Goal: Obtain resource: Download file/media

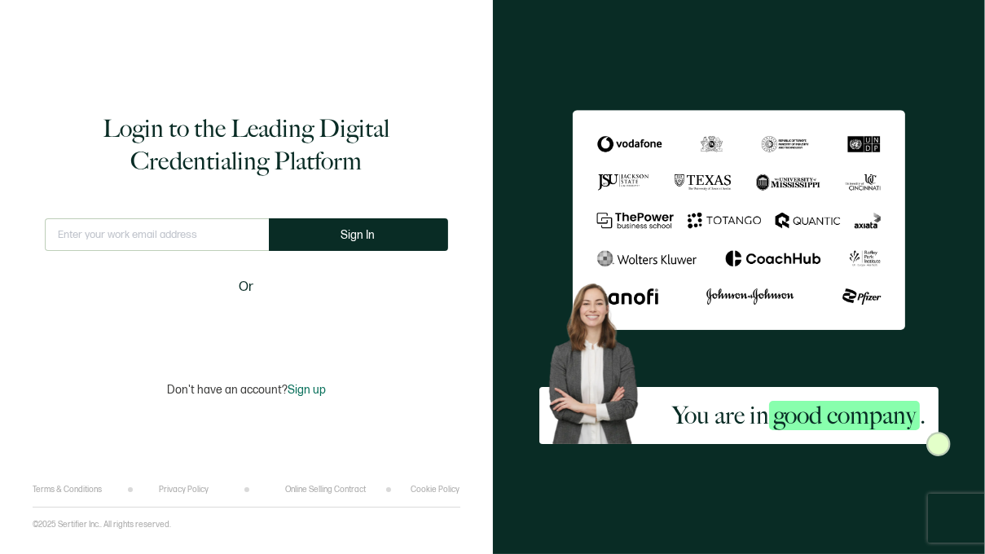
click at [173, 234] on input "text" at bounding box center [157, 234] width 224 height 33
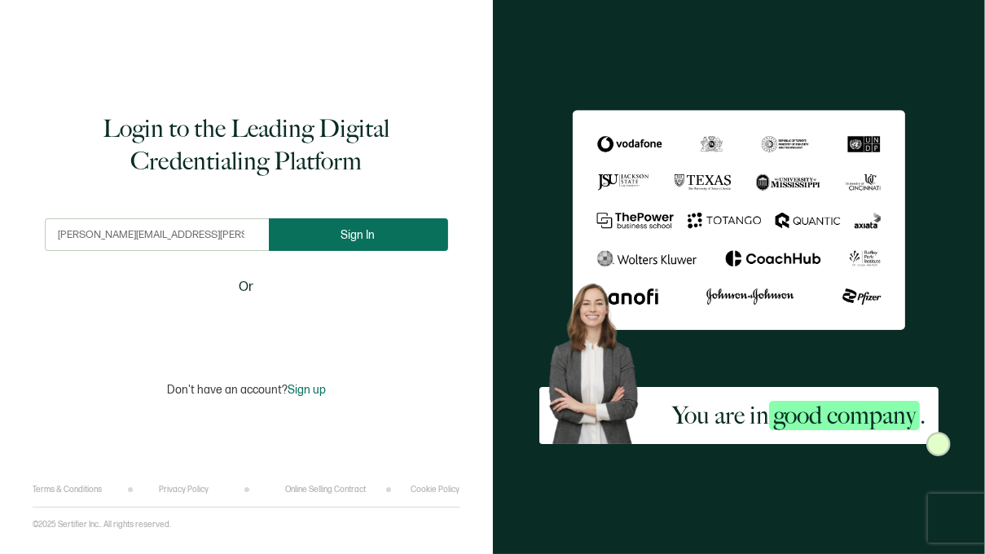
click at [310, 238] on button "Sign In" at bounding box center [358, 234] width 179 height 33
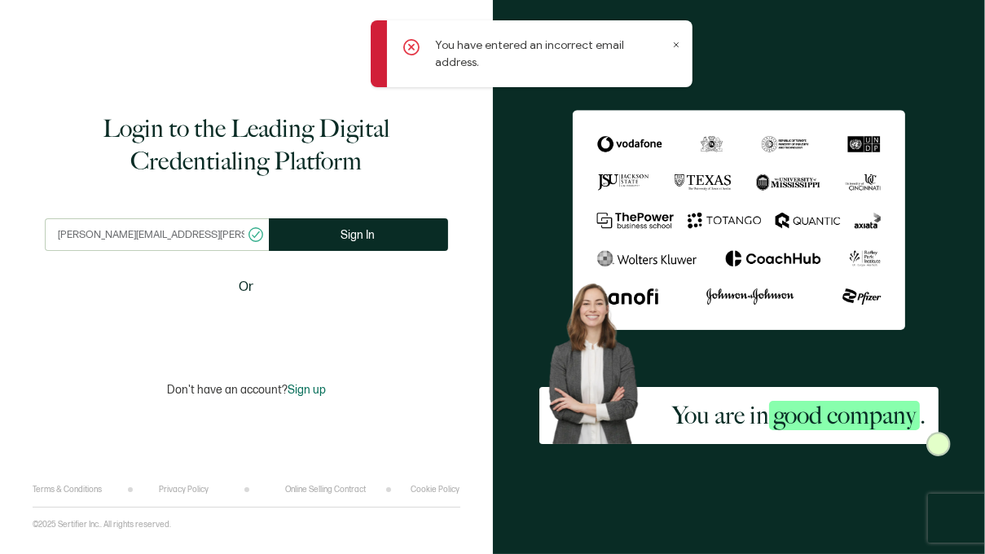
click at [133, 235] on input "laura.taylor@gmail.com" at bounding box center [157, 234] width 224 height 33
type input "[PERSON_NAME][EMAIL_ADDRESS][PERSON_NAME][DOMAIN_NAME]"
click at [390, 242] on button "Sign In" at bounding box center [358, 234] width 179 height 33
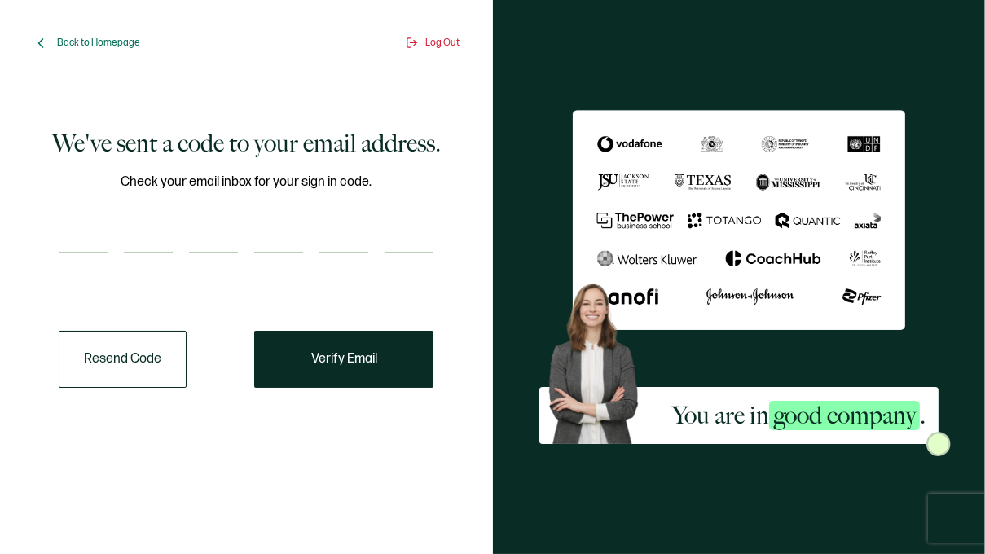
click at [64, 229] on input "number" at bounding box center [83, 237] width 49 height 33
paste input "4"
type input "4"
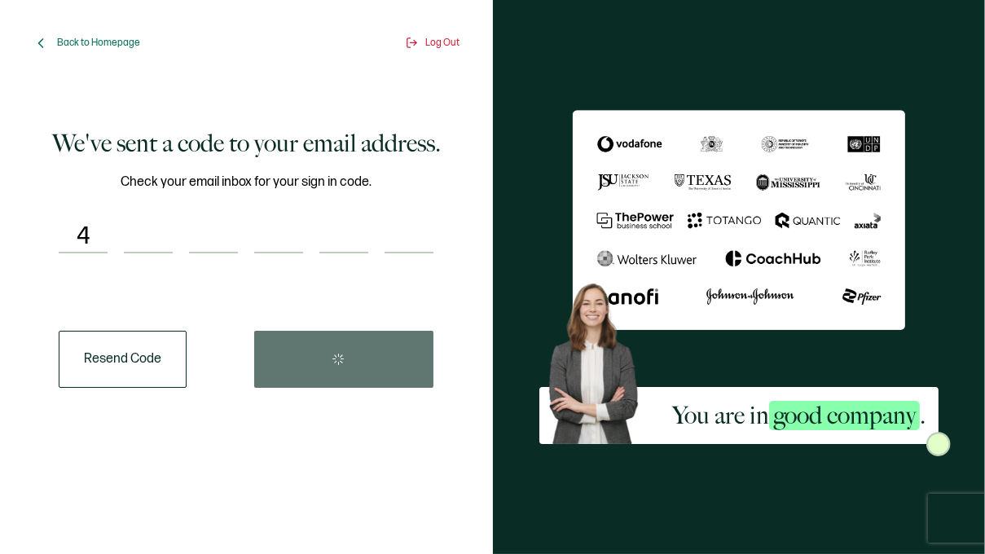
type input "2"
type input "0"
type input "4"
type input "2"
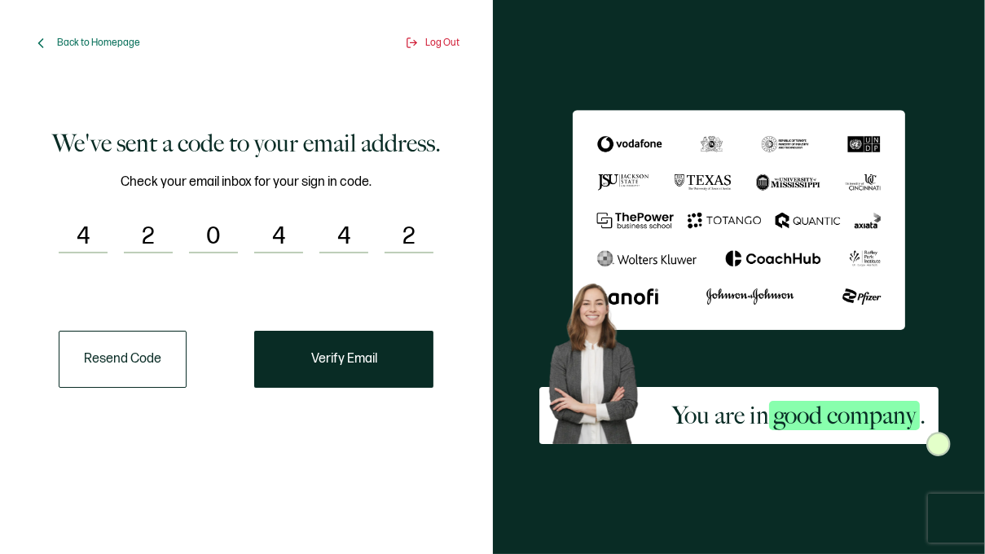
click at [292, 358] on button "Verify Email" at bounding box center [343, 359] width 179 height 57
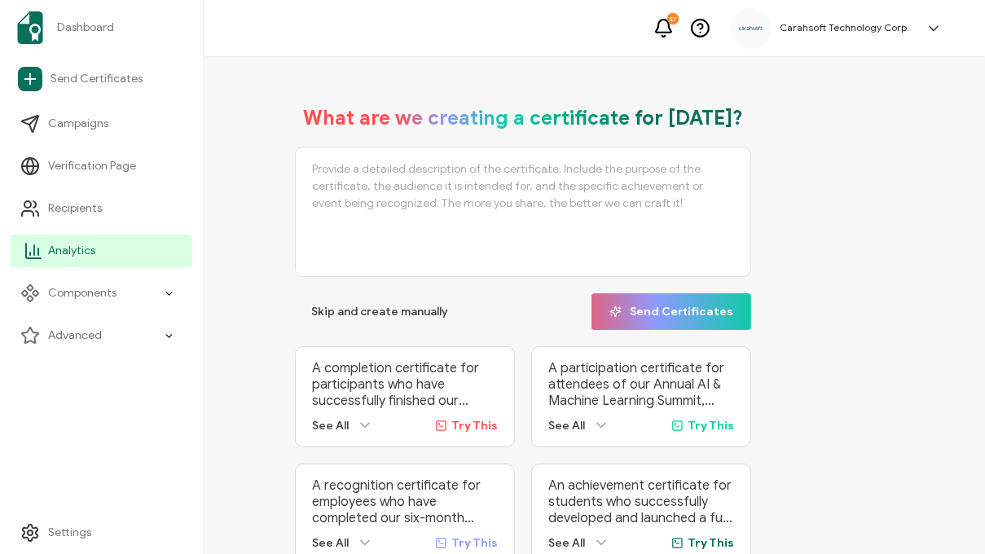
click at [53, 254] on span "Analytics" at bounding box center [71, 251] width 47 height 16
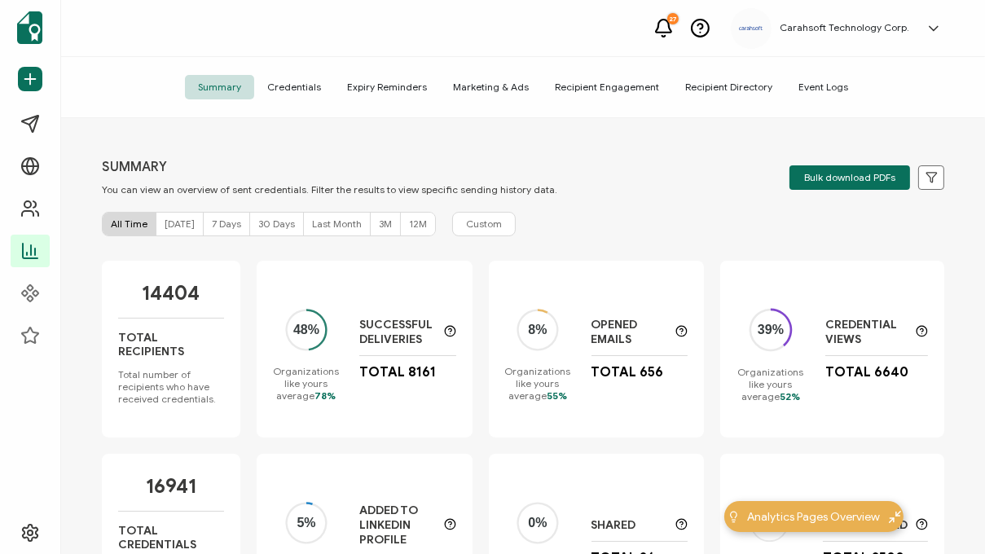
click at [300, 83] on span "Credentials" at bounding box center [294, 87] width 80 height 24
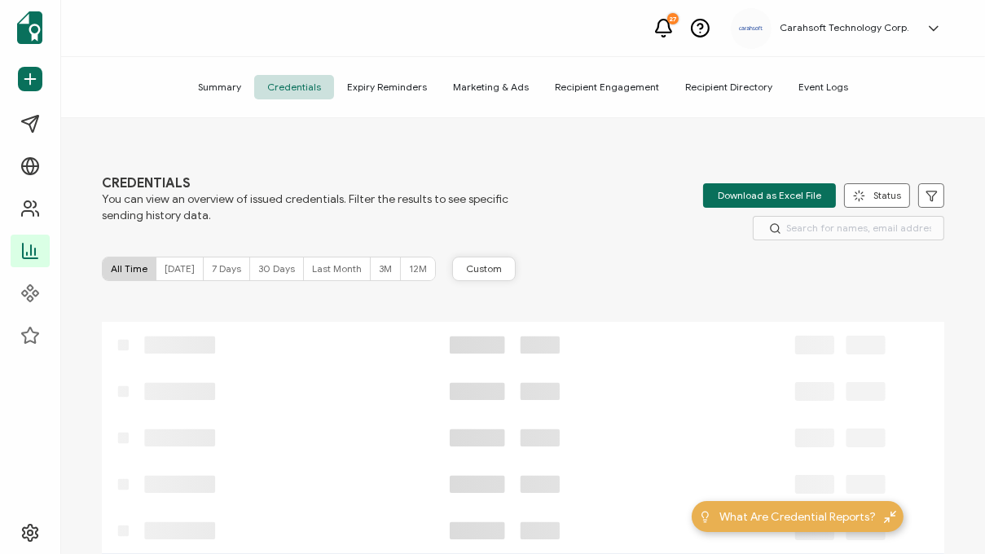
click at [477, 266] on span "Custom" at bounding box center [484, 268] width 36 height 13
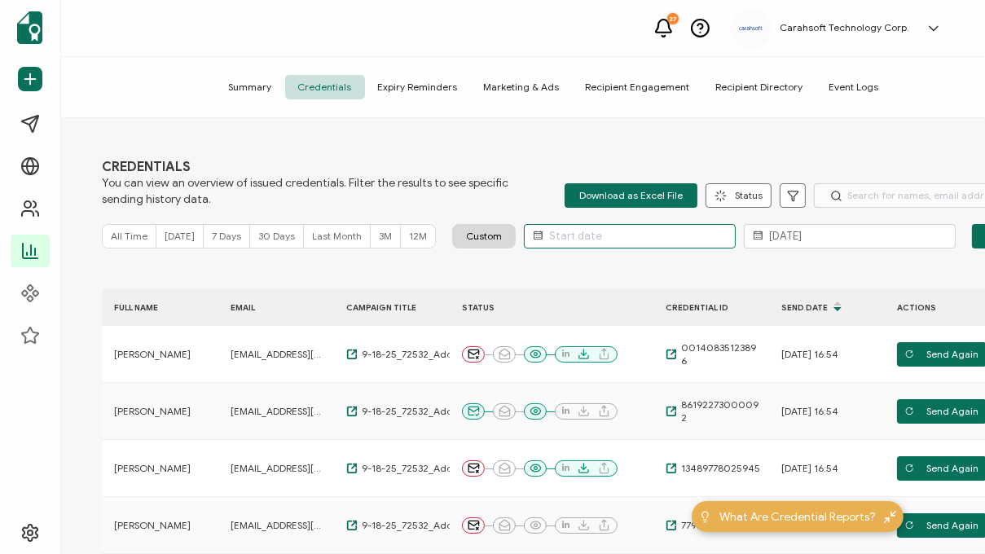
click at [553, 235] on input "text" at bounding box center [630, 236] width 212 height 24
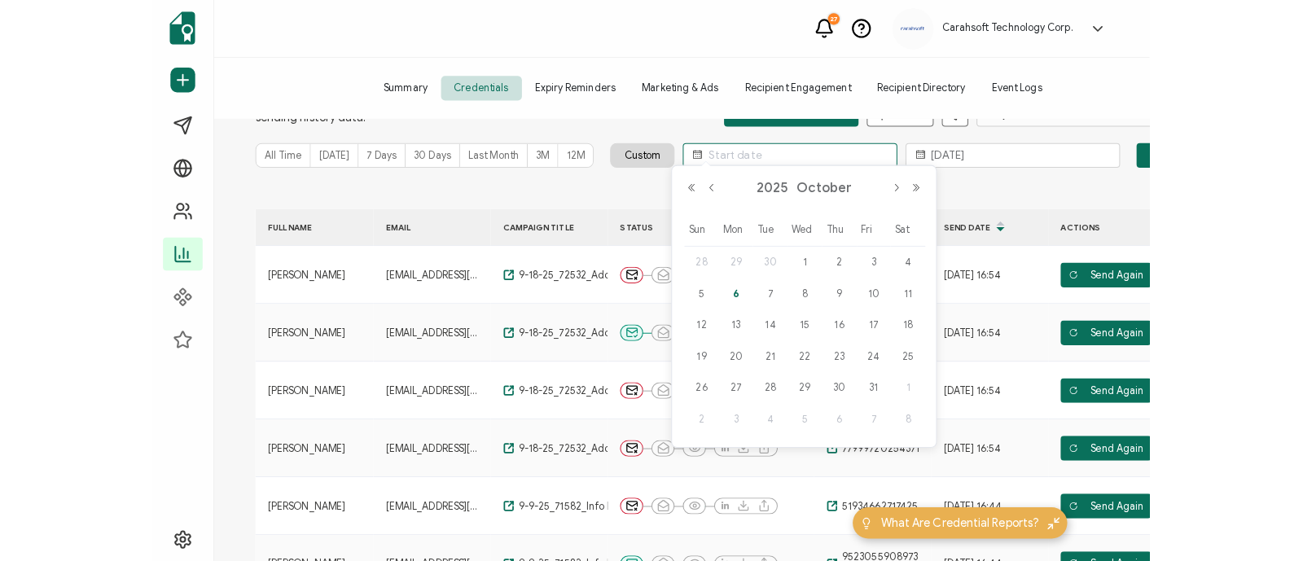
scroll to position [94, 0]
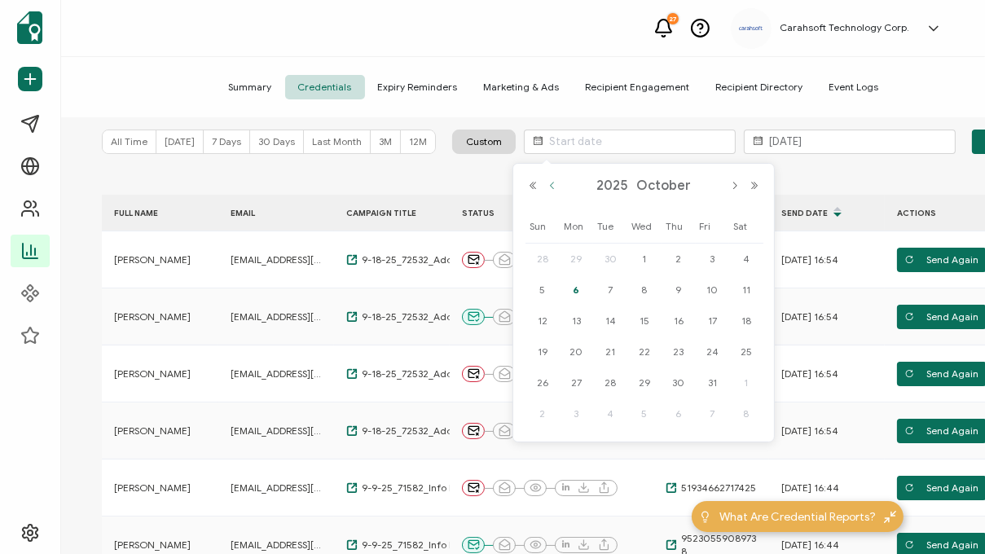
click at [546, 189] on button "Previous Month" at bounding box center [552, 185] width 20 height 11
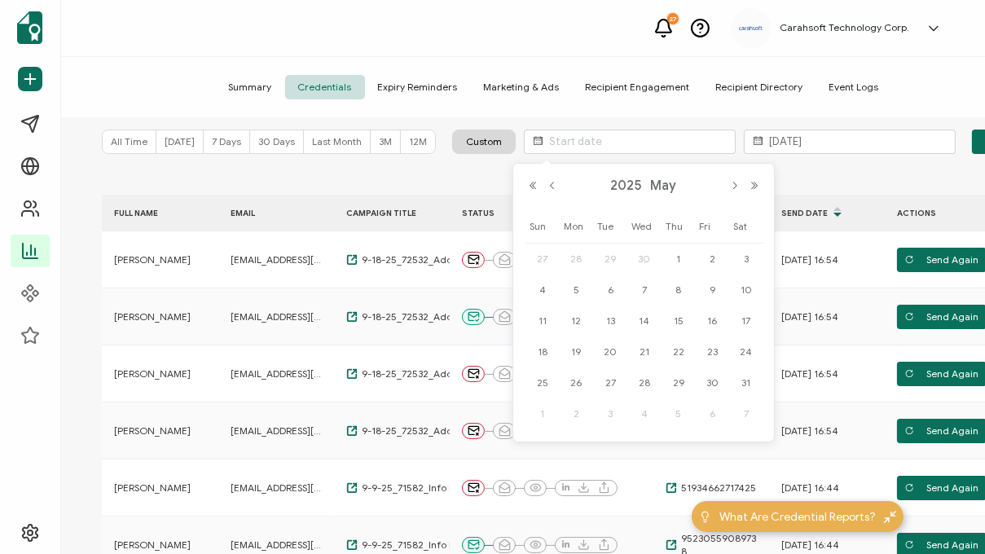
click at [929, 95] on div "Summary Credentials Expiry Reminders Marketing & Ads Recipient Engagement Recip…" at bounding box center [553, 87] width 985 height 61
click at [631, 151] on input "text" at bounding box center [630, 142] width 212 height 24
click at [548, 184] on button "Previous Month" at bounding box center [552, 185] width 20 height 11
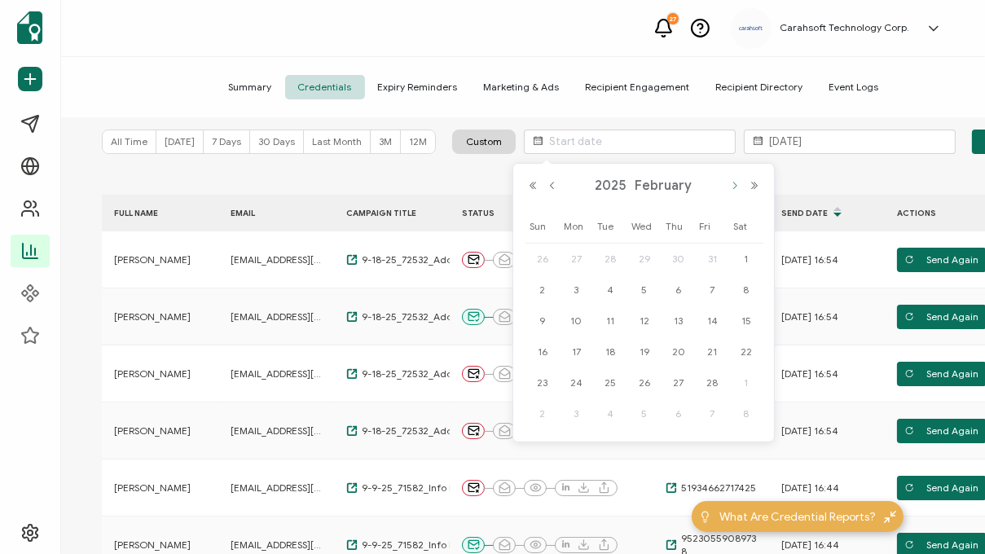
click at [734, 191] on button "Next Month" at bounding box center [735, 185] width 20 height 11
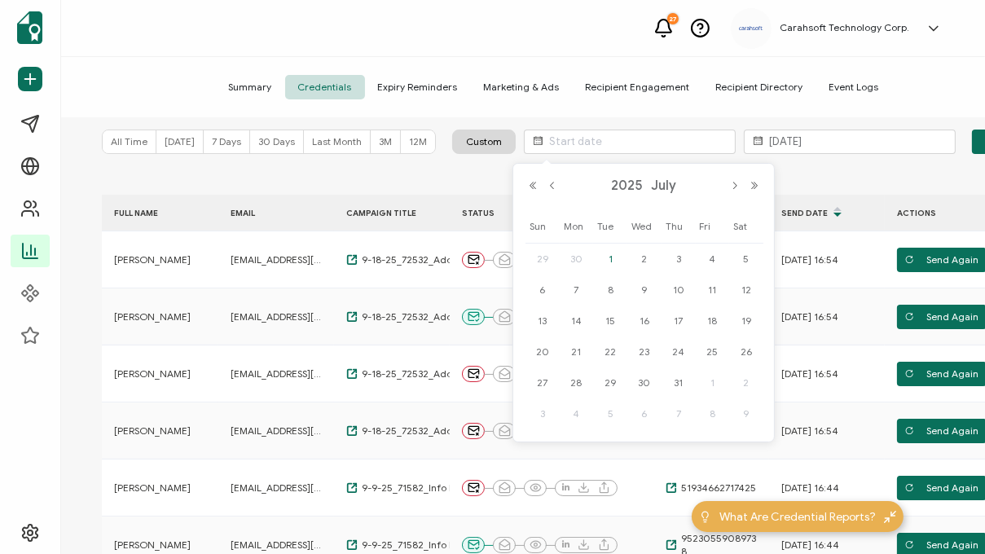
click at [613, 259] on span "1" at bounding box center [610, 259] width 20 height 20
type input "[DATE]"
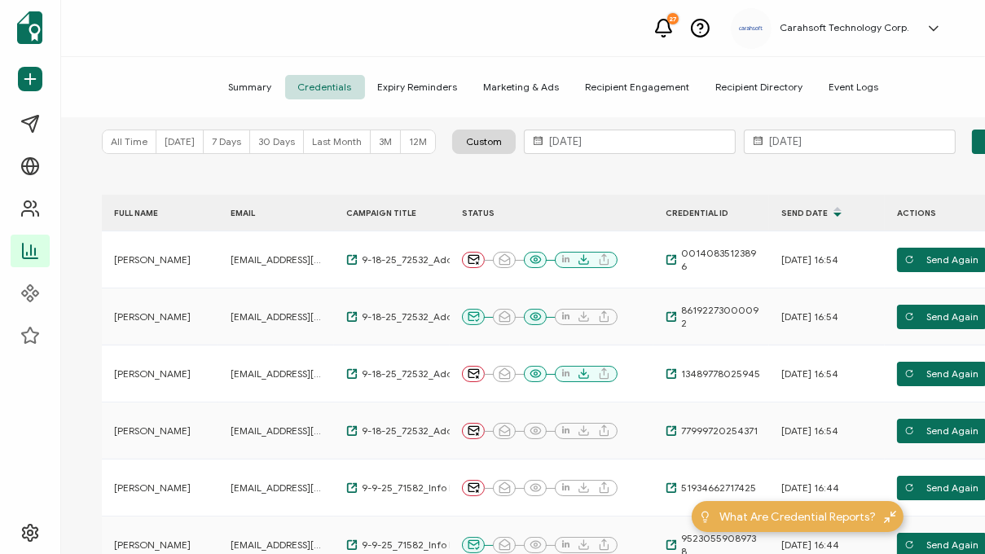
click at [906, 154] on div "CREDENTIALS You can view an overview of issued credentials. Filter the results …" at bounding box center [553, 338] width 985 height 440
click at [931, 146] on icon at bounding box center [941, 142] width 20 height 24
click at [866, 144] on input "text" at bounding box center [850, 142] width 212 height 24
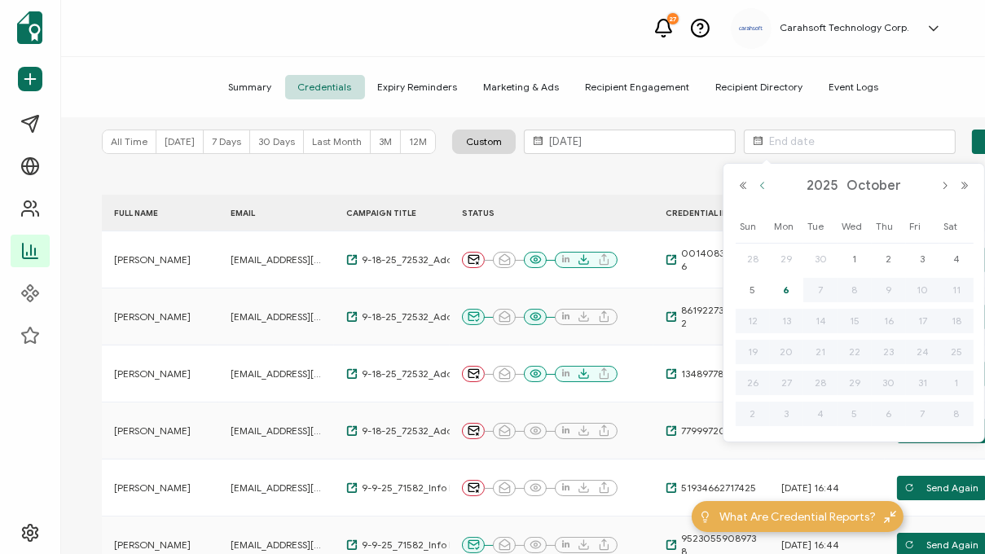
click at [766, 183] on button "Previous Month" at bounding box center [763, 185] width 20 height 11
click at [885, 382] on span "31" at bounding box center [889, 383] width 20 height 20
type input "[DATE]"
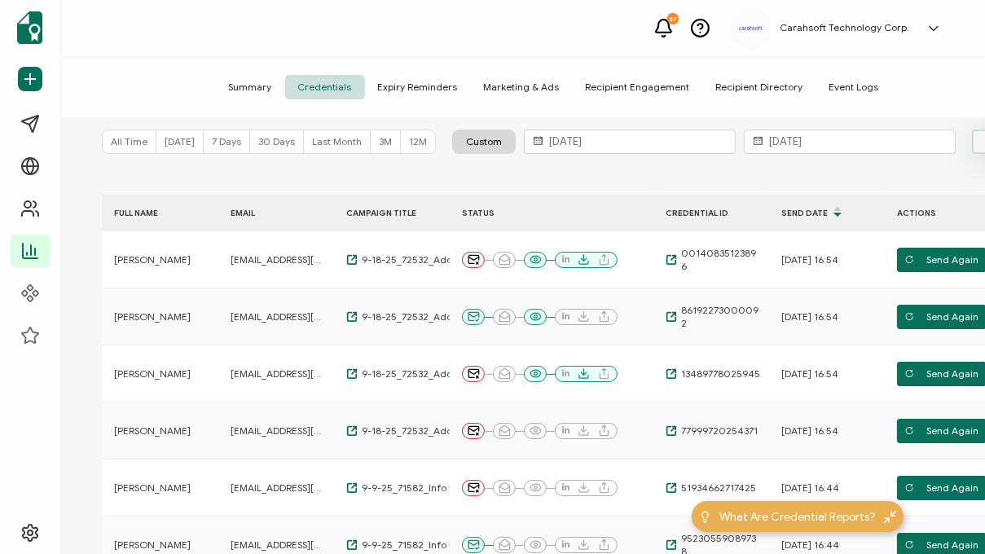
click at [972, 138] on button "Apply" at bounding box center [999, 142] width 55 height 24
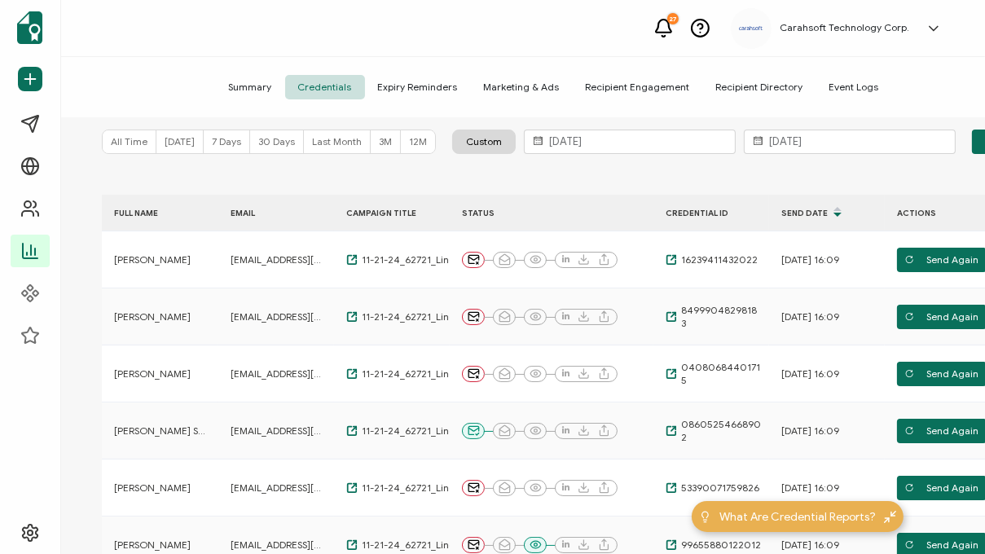
click at [945, 76] on div "Summary Credentials Expiry Reminders Marketing & Ads Recipient Engagement Recip…" at bounding box center [553, 87] width 985 height 61
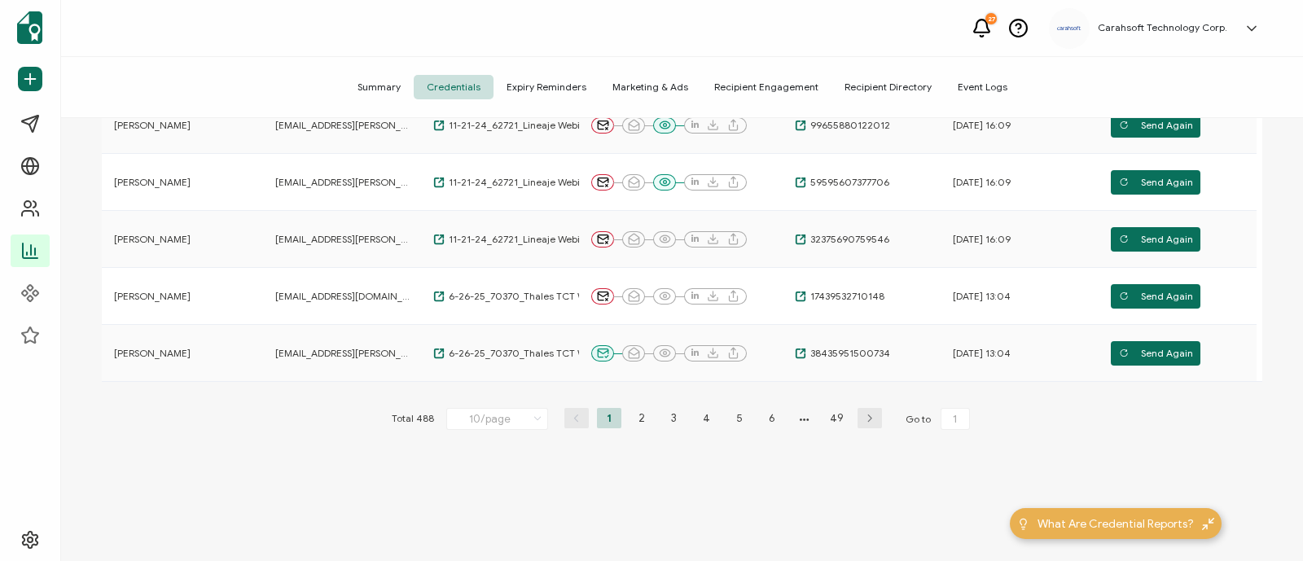
scroll to position [0, 0]
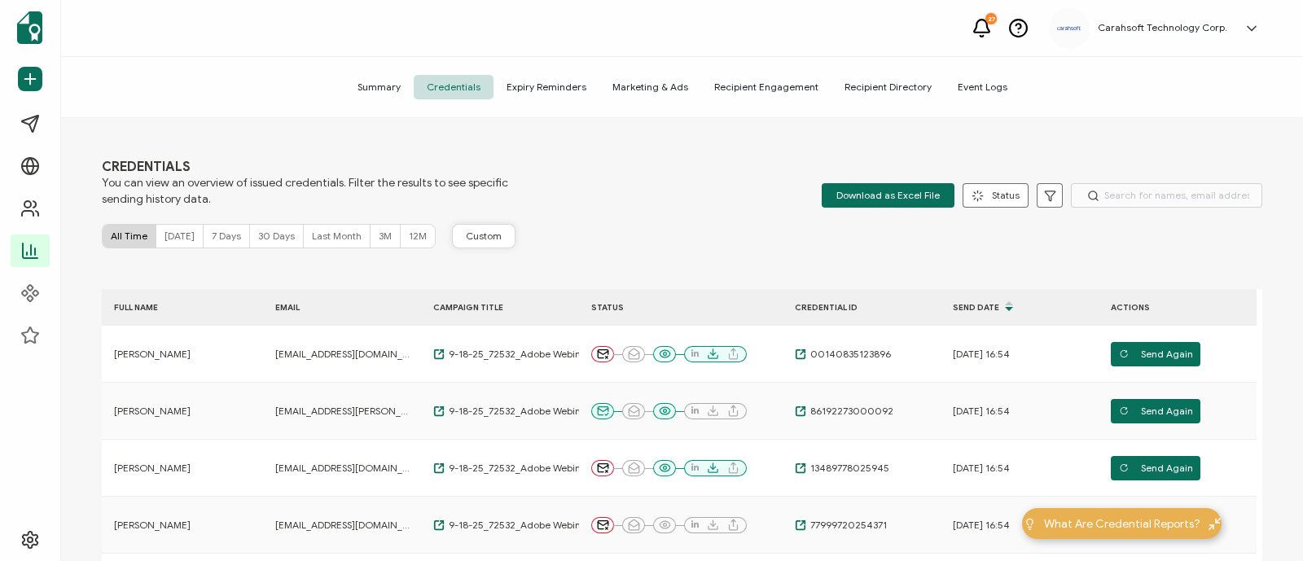
click at [464, 245] on button "Custom" at bounding box center [484, 236] width 64 height 24
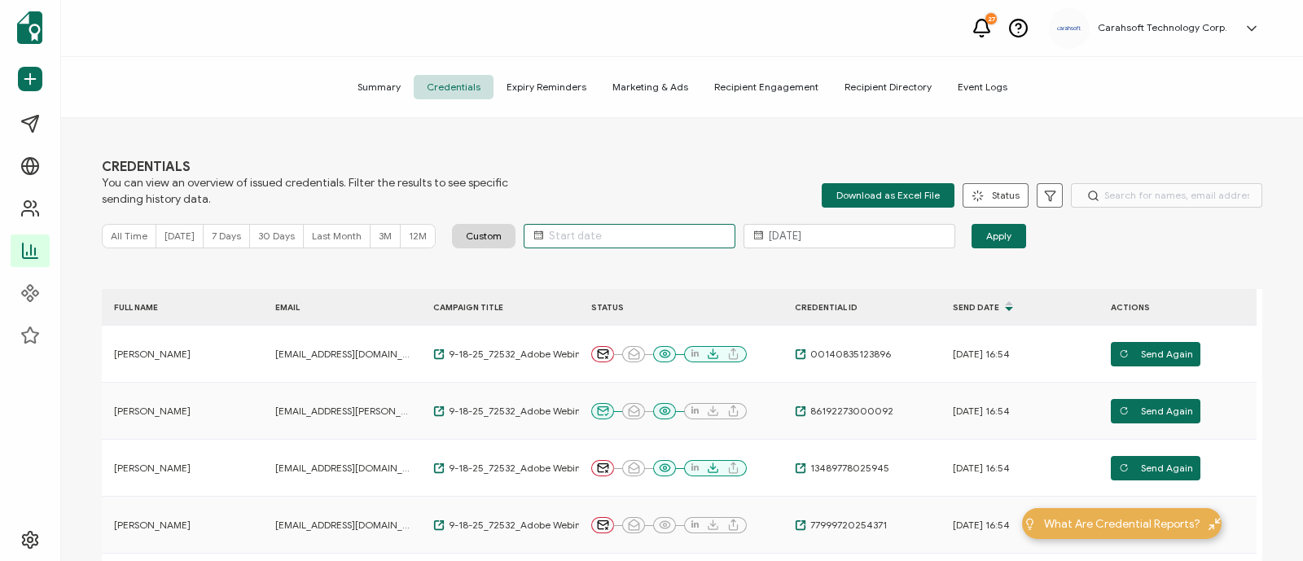
click at [571, 227] on input "text" at bounding box center [630, 236] width 212 height 24
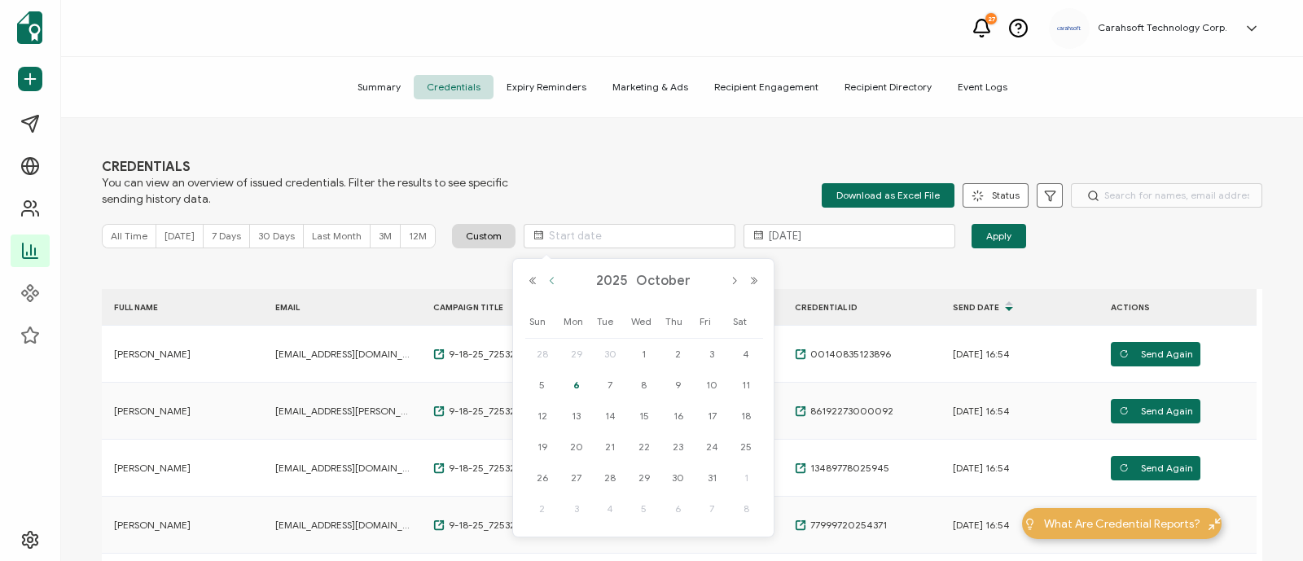
click at [547, 280] on button "Previous Month" at bounding box center [552, 280] width 20 height 11
click at [607, 348] on span "1" at bounding box center [610, 355] width 20 height 20
type input "[DATE]"
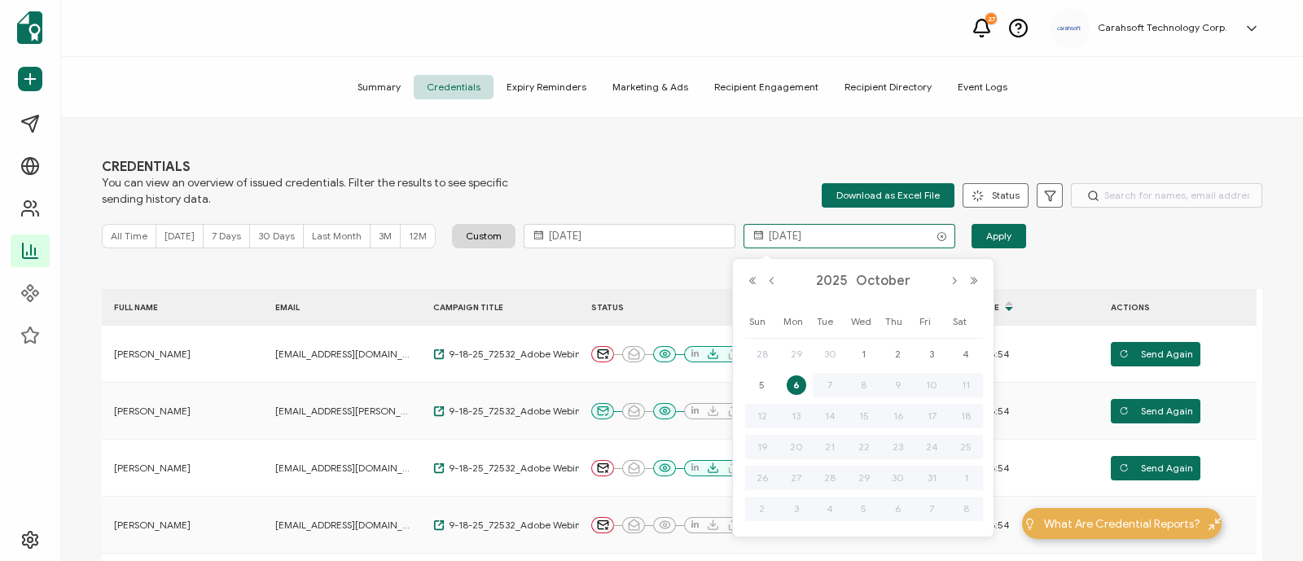
click at [787, 236] on input "[DATE]" at bounding box center [850, 236] width 212 height 24
click at [933, 242] on icon at bounding box center [941, 236] width 20 height 24
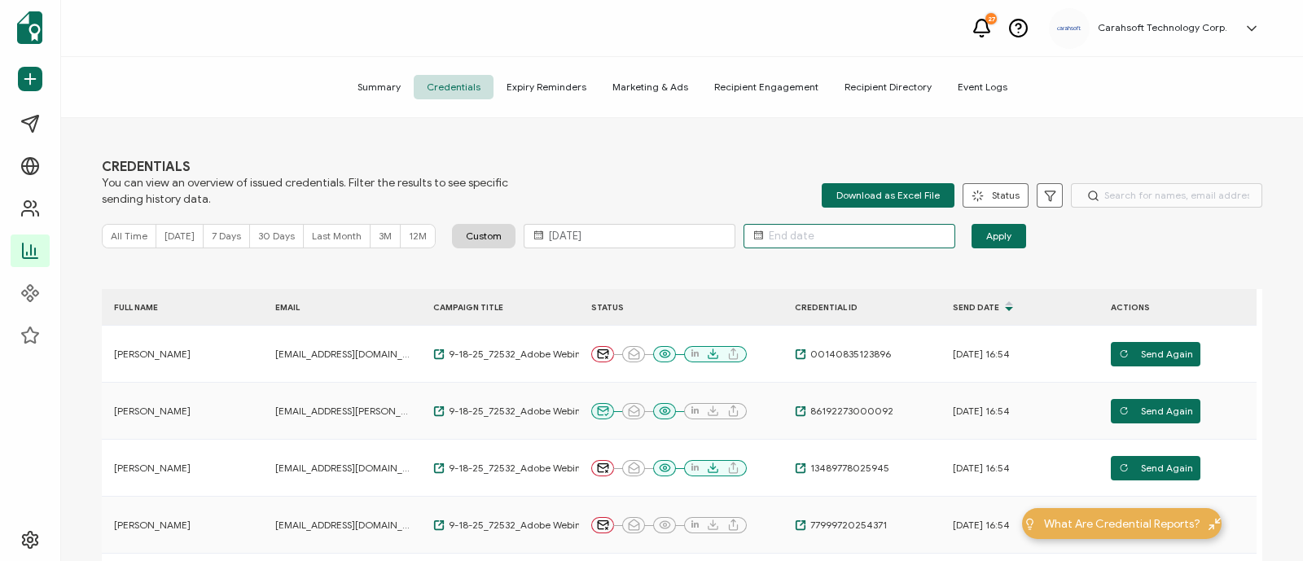
click at [847, 239] on input "text" at bounding box center [850, 236] width 212 height 24
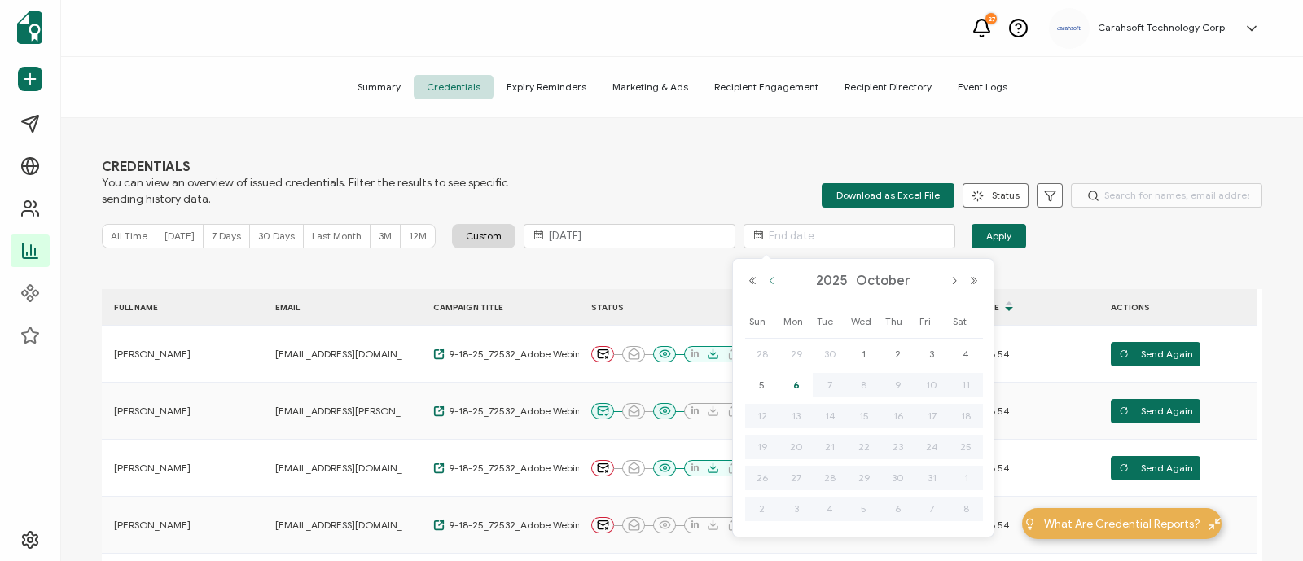
click at [775, 279] on button "Previous Month" at bounding box center [772, 280] width 20 height 11
click at [776, 279] on button "Previous Month" at bounding box center [772, 280] width 20 height 11
click at [768, 273] on div "[DATE]" at bounding box center [863, 281] width 241 height 24
click at [779, 279] on button "Previous Month" at bounding box center [772, 280] width 20 height 11
click at [903, 472] on span "31" at bounding box center [899, 478] width 20 height 20
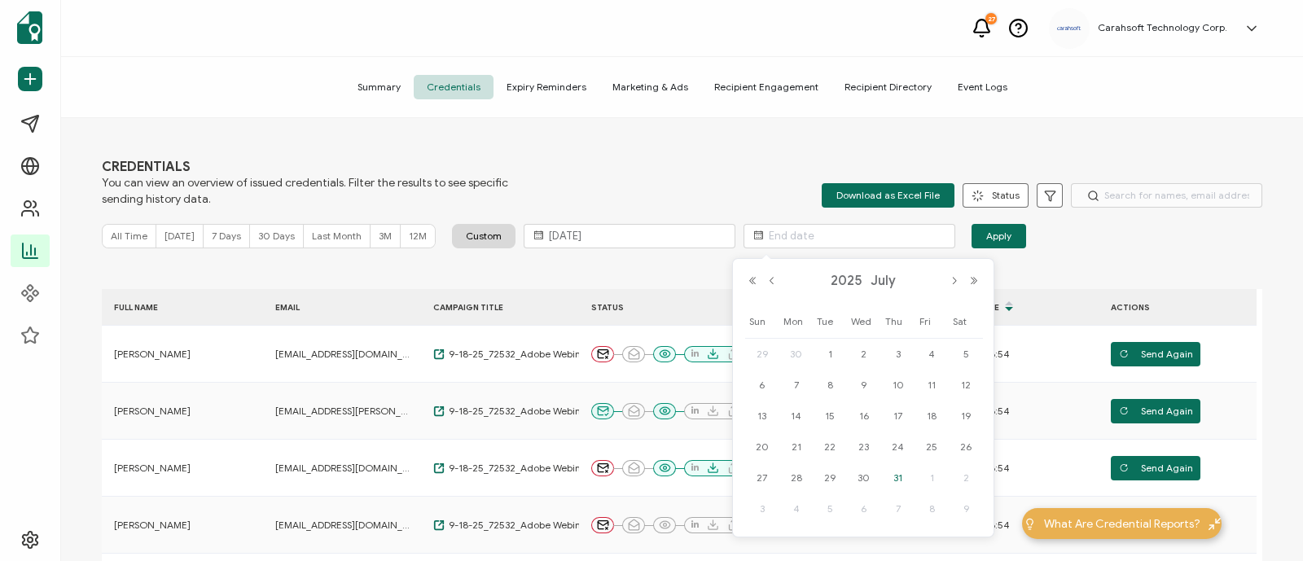
type input "[DATE]"
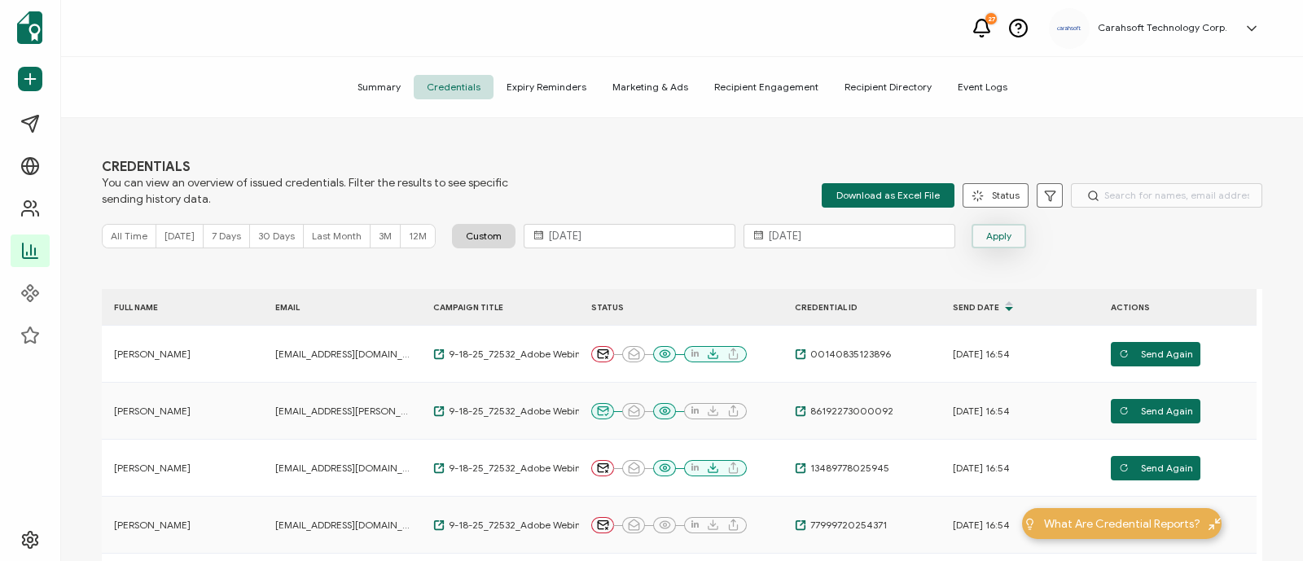
click at [986, 236] on span "Apply" at bounding box center [998, 236] width 25 height 24
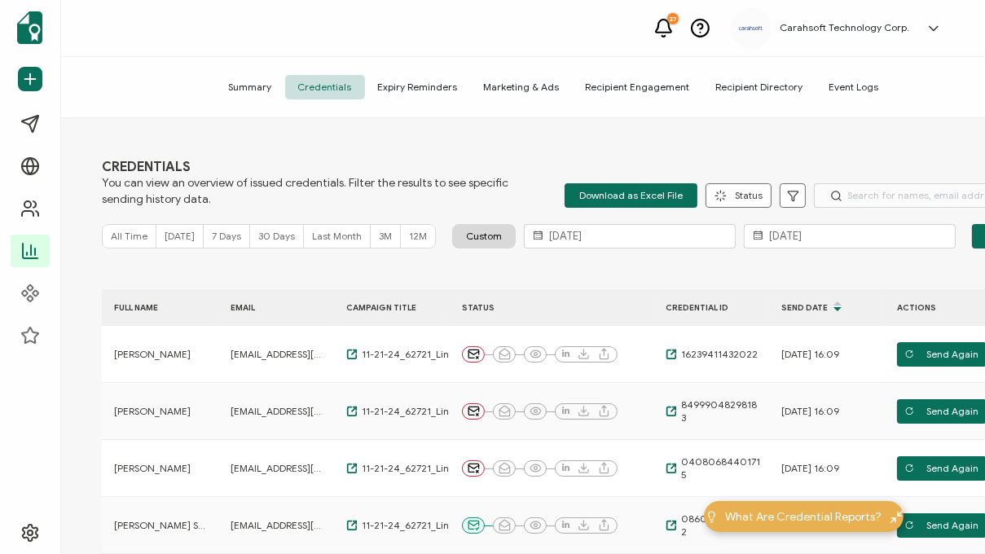
click at [703, 103] on div "Summary Credentials Expiry Reminders Marketing & Ads Recipient Engagement Recip…" at bounding box center [553, 87] width 985 height 61
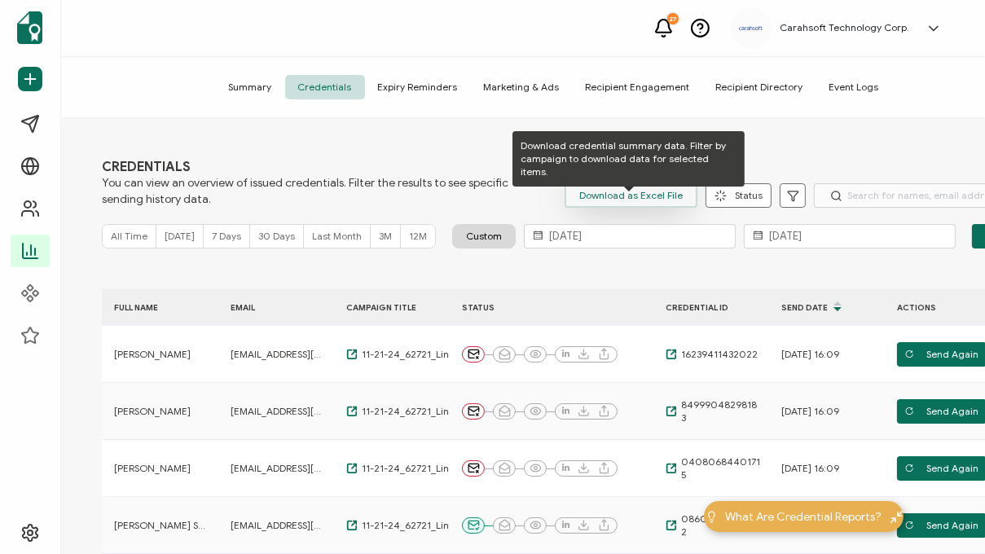
click at [625, 187] on span "Download as Excel File" at bounding box center [630, 195] width 103 height 24
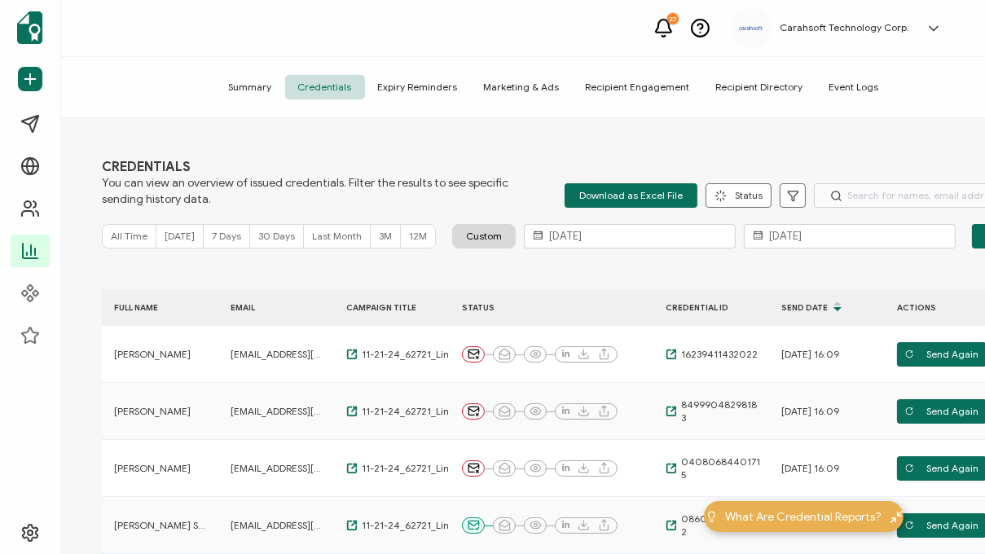
click at [926, 83] on div "Summary Credentials Expiry Reminders Marketing & Ads Recipient Engagement Recip…" at bounding box center [553, 87] width 985 height 61
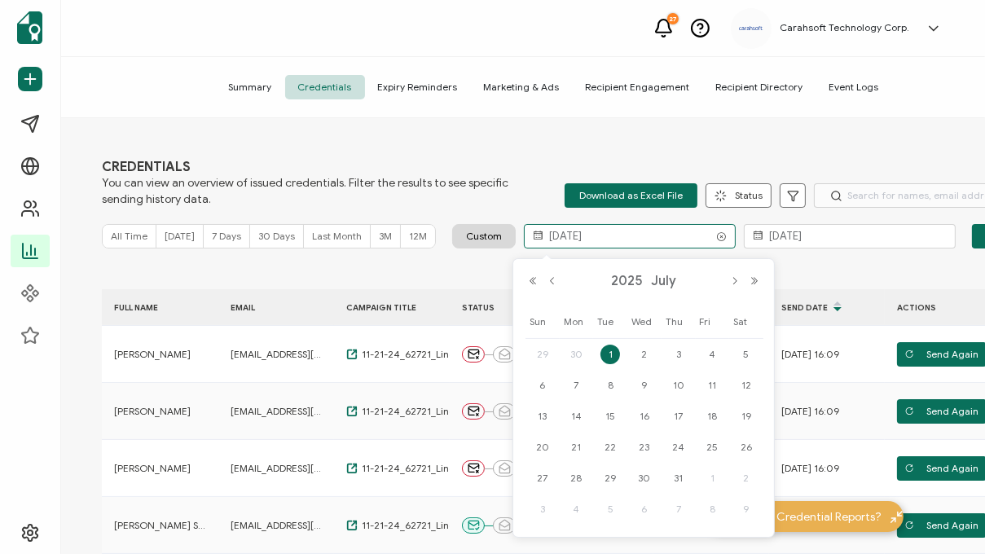
click at [672, 229] on input "[DATE]" at bounding box center [630, 236] width 212 height 24
click at [737, 284] on button "Next Month" at bounding box center [735, 280] width 20 height 11
click at [713, 346] on span "1" at bounding box center [712, 355] width 20 height 20
type input "[DATE]"
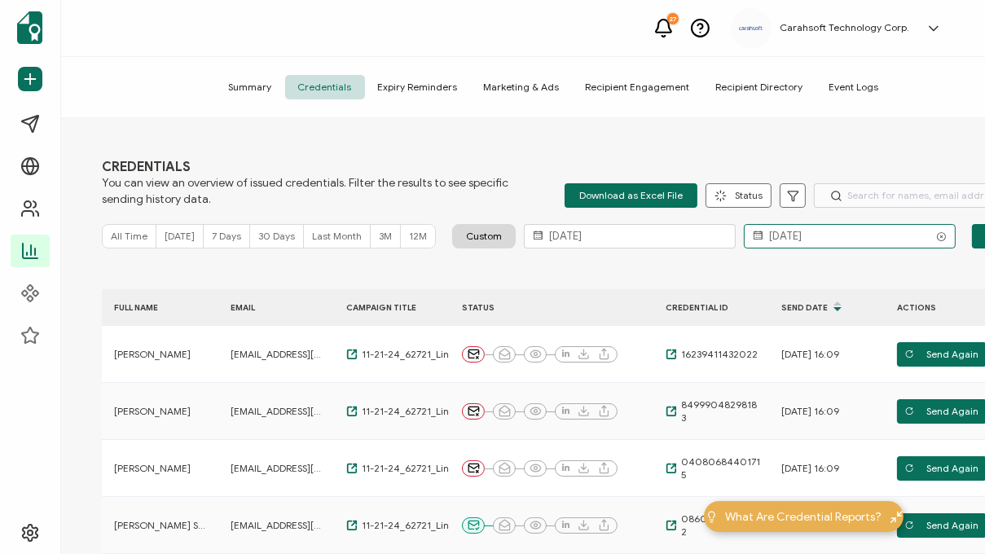
click at [802, 226] on input "[DATE]" at bounding box center [850, 236] width 212 height 24
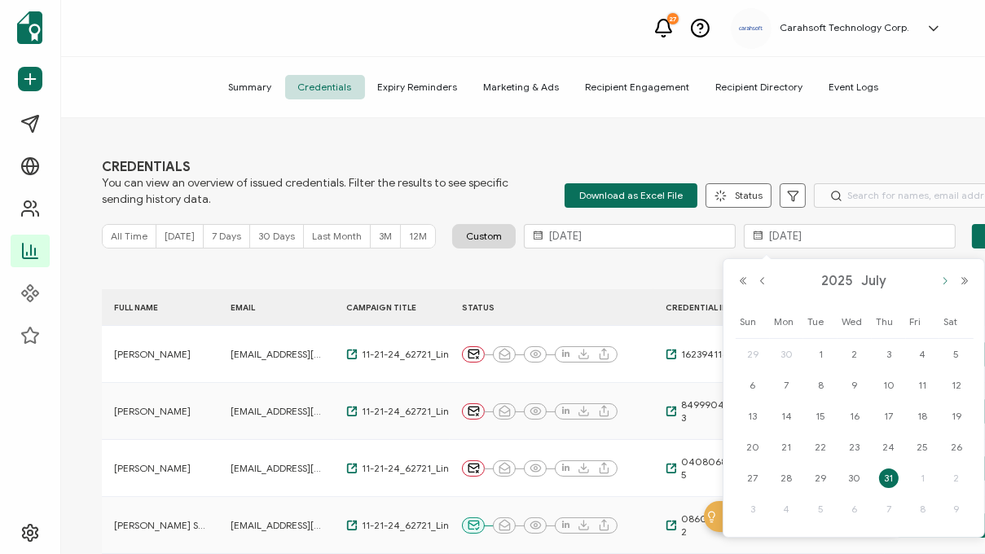
click at [935, 276] on button "Next Month" at bounding box center [945, 280] width 20 height 11
click at [749, 509] on span "31" at bounding box center [753, 509] width 20 height 20
type input "[DATE]"
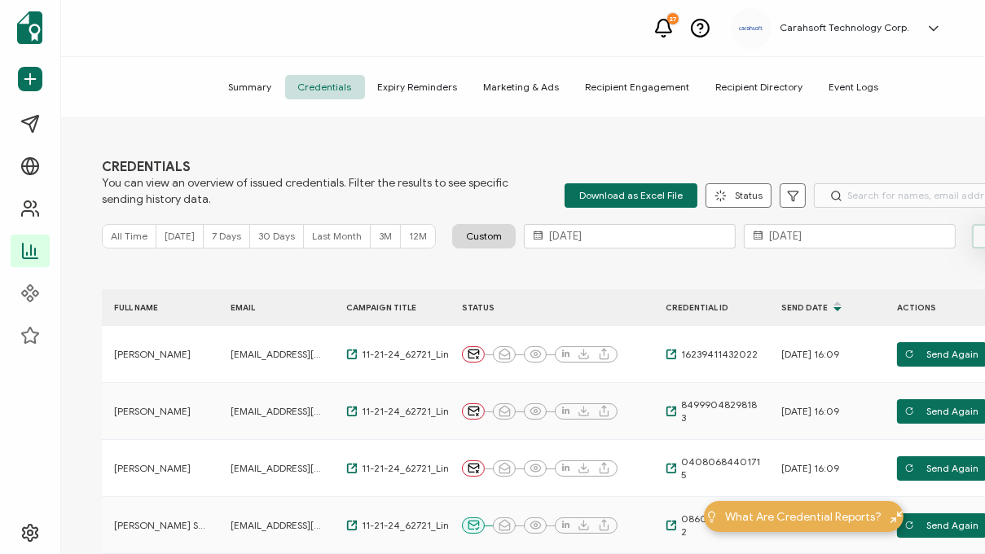
click at [972, 239] on button "Apply" at bounding box center [999, 236] width 55 height 24
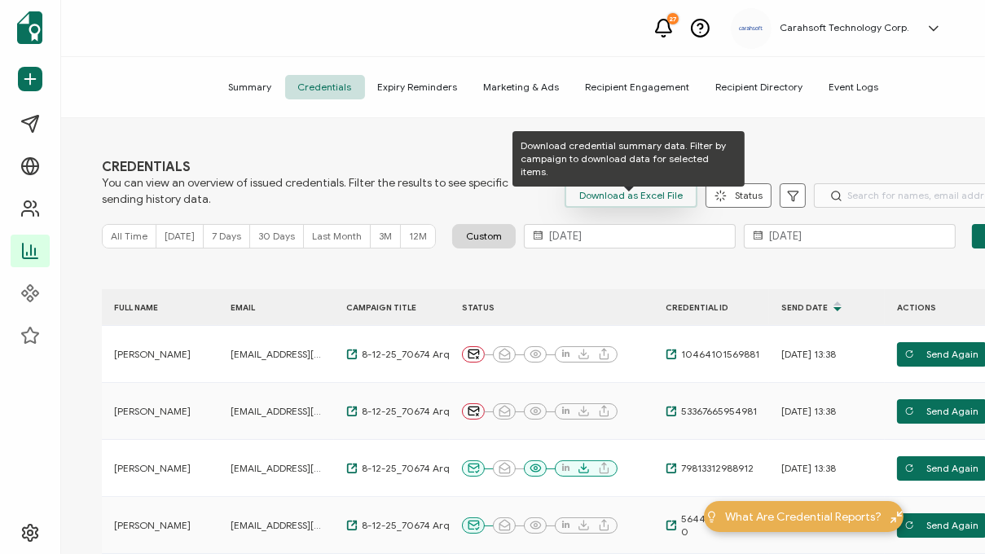
click at [625, 199] on span "Download as Excel File" at bounding box center [630, 195] width 103 height 24
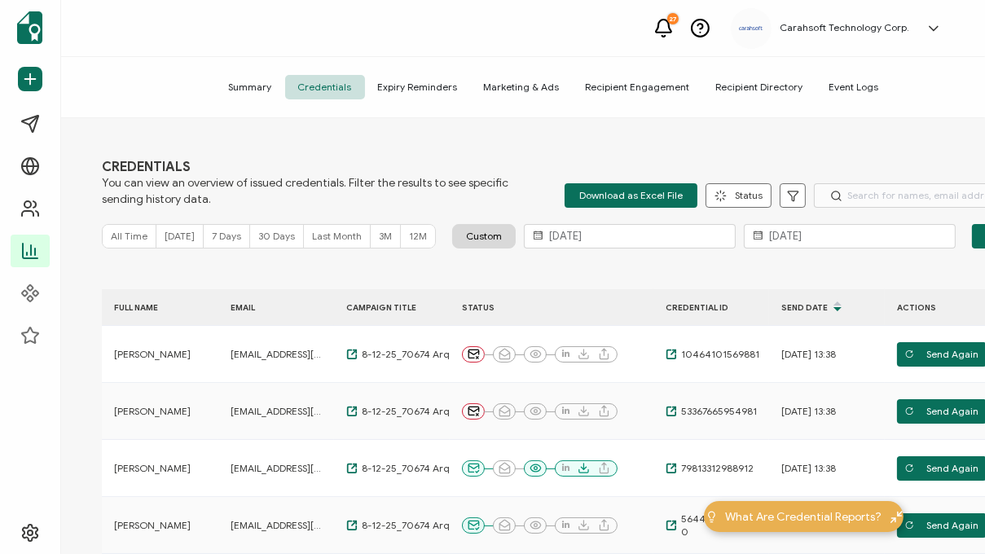
click at [891, 270] on div "CREDENTIALS You can view an overview of issued credentials. Filter the results …" at bounding box center [553, 338] width 985 height 440
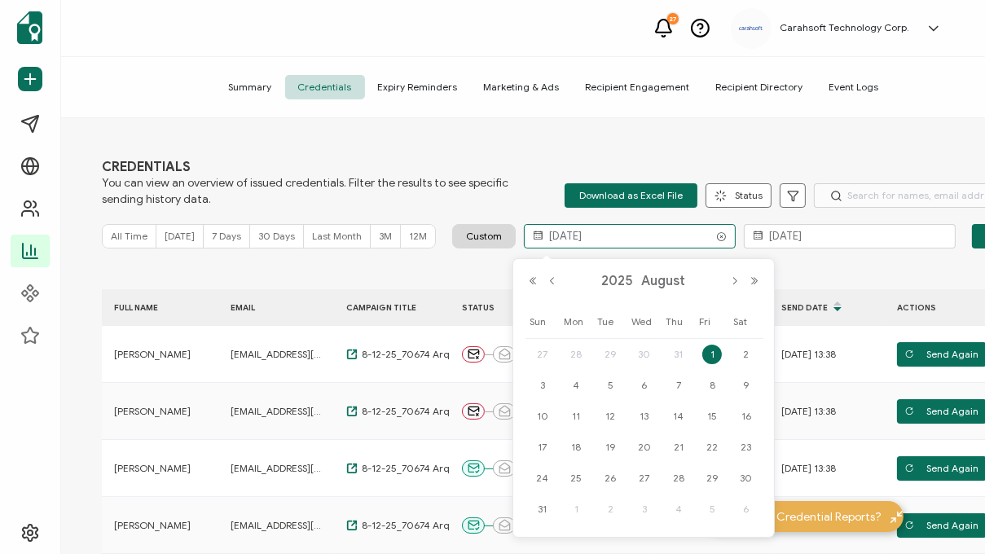
click at [632, 229] on input "[DATE]" at bounding box center [630, 236] width 212 height 24
click at [731, 287] on div "[DATE]" at bounding box center [643, 281] width 241 height 24
click at [733, 279] on button "Next Month" at bounding box center [735, 280] width 20 height 11
click at [578, 345] on span "1" at bounding box center [577, 355] width 20 height 20
type input "[DATE]"
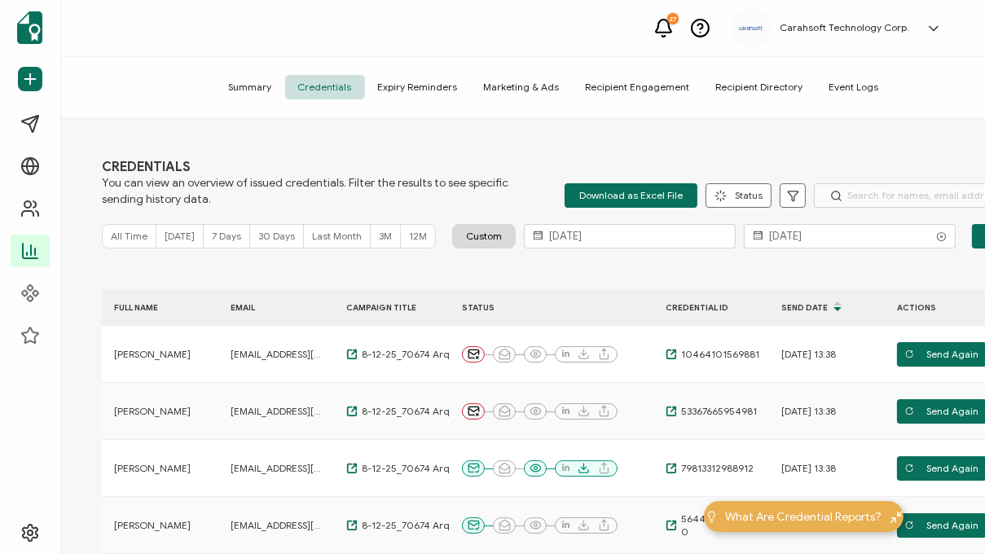
click at [841, 250] on div "CREDENTIALS You can view an overview of issued credentials. Filter the results …" at bounding box center [553, 338] width 985 height 440
click at [837, 243] on input "[DATE]" at bounding box center [850, 236] width 212 height 24
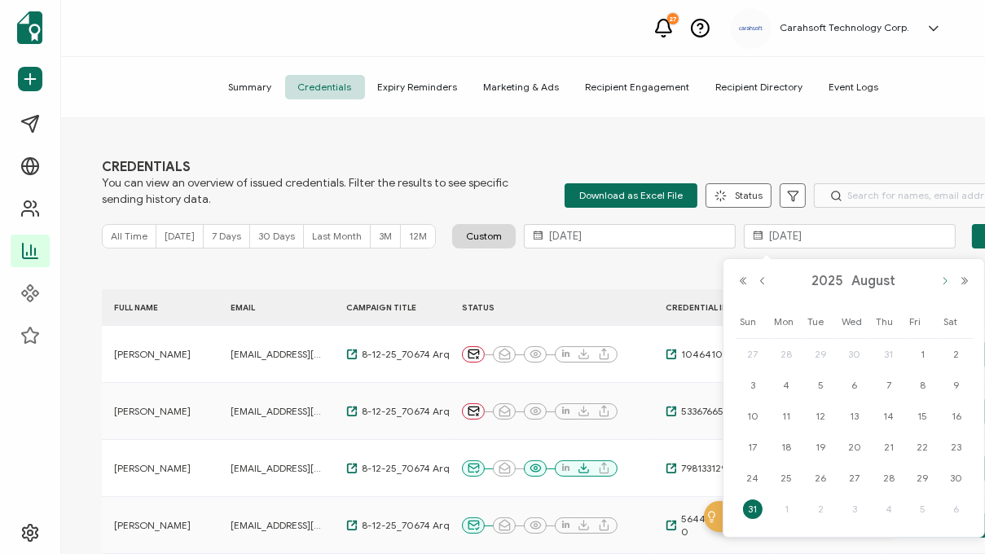
click at [938, 279] on button "Next Month" at bounding box center [945, 280] width 20 height 11
click at [826, 474] on span "30" at bounding box center [820, 478] width 20 height 20
type input "[DATE]"
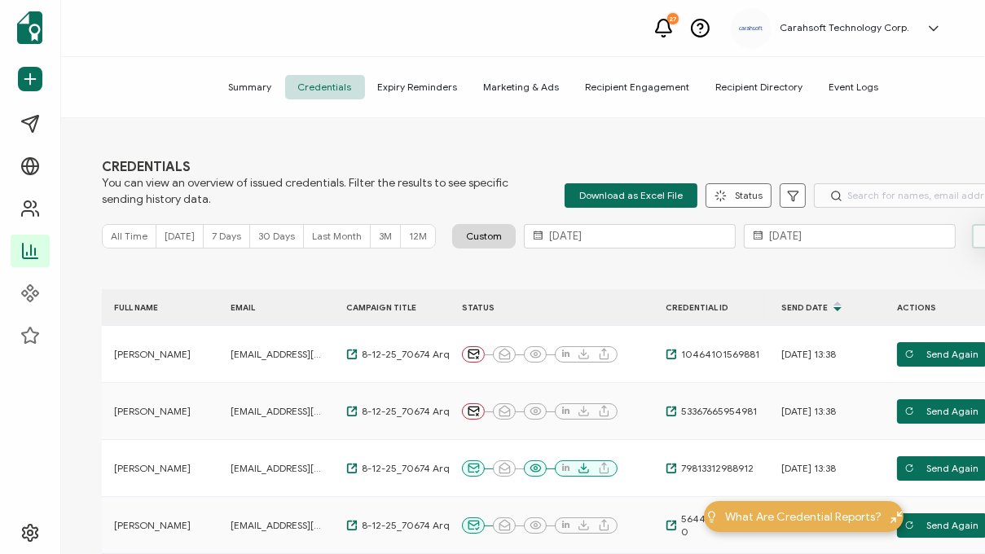
click at [972, 238] on button "Apply" at bounding box center [999, 236] width 55 height 24
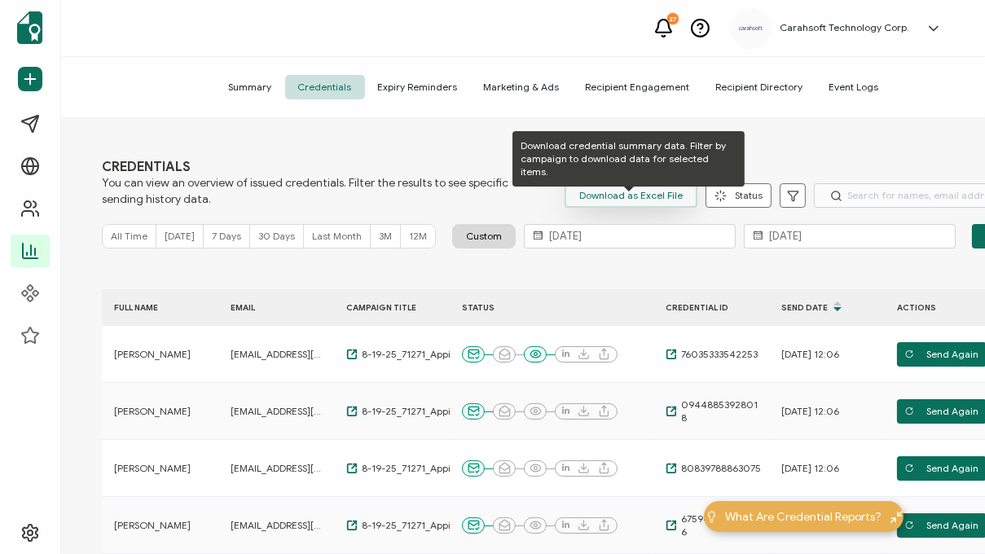
click at [596, 199] on span "Download as Excel File" at bounding box center [630, 195] width 103 height 24
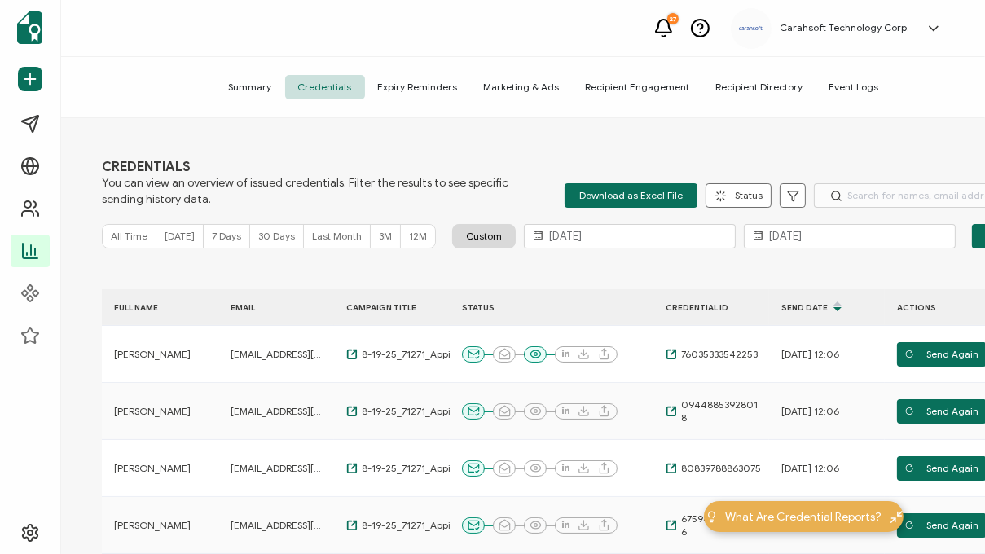
click at [935, 145] on div "CREDENTIALS You can view an overview of issued credentials. Filter the results …" at bounding box center [553, 338] width 985 height 440
